Goal: Task Accomplishment & Management: Use online tool/utility

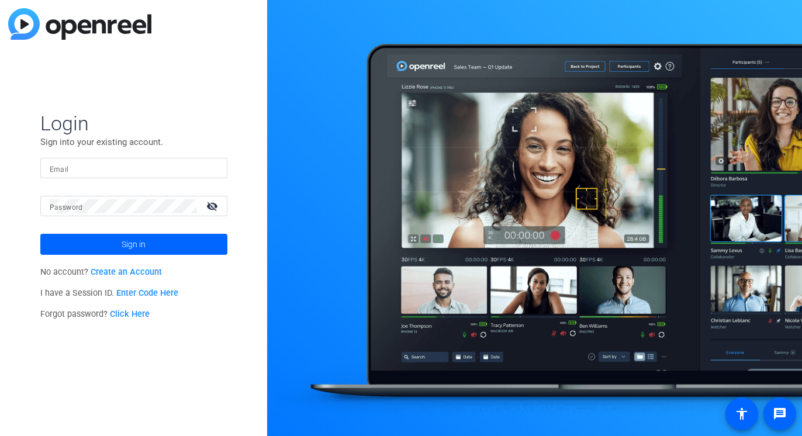
click at [75, 175] on input "Email" at bounding box center [134, 168] width 168 height 14
type input "E"
type input "[EMAIL_ADDRESS][DOMAIN_NAME]"
click at [216, 204] on mat-icon "visibility_off" at bounding box center [213, 206] width 28 height 17
click at [40, 234] on button "Sign in" at bounding box center [133, 244] width 187 height 21
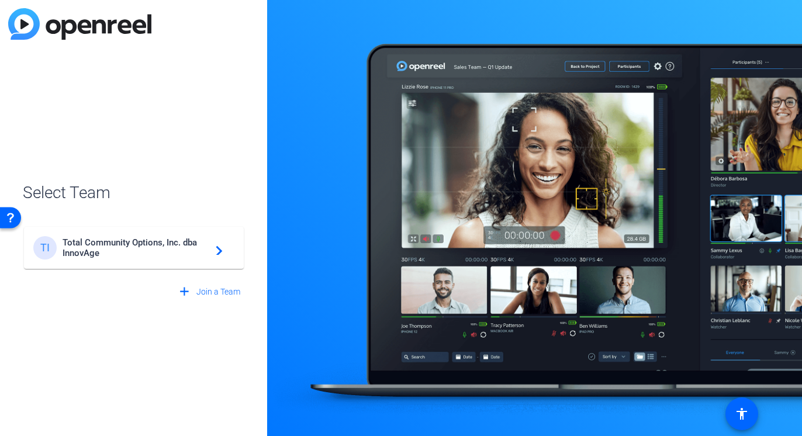
click at [163, 254] on span "Total Community Options, Inc. dba InnovAge" at bounding box center [136, 247] width 146 height 21
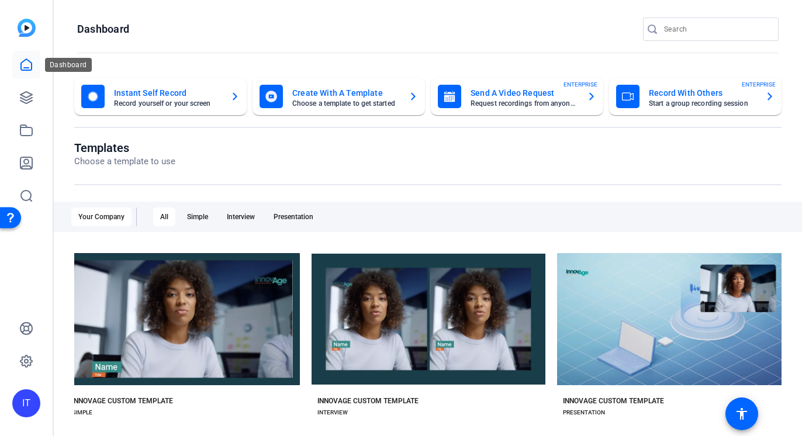
click at [23, 74] on link at bounding box center [26, 65] width 28 height 28
click at [29, 100] on icon at bounding box center [26, 98] width 14 height 14
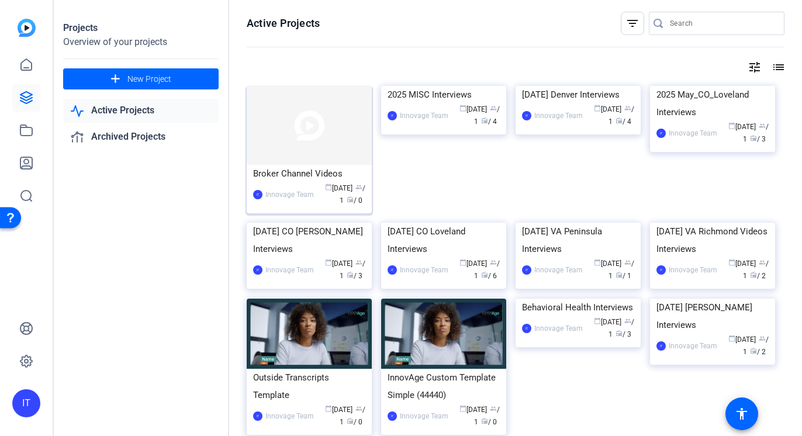
click at [313, 135] on img at bounding box center [309, 125] width 125 height 79
